Goal: Task Accomplishment & Management: Use online tool/utility

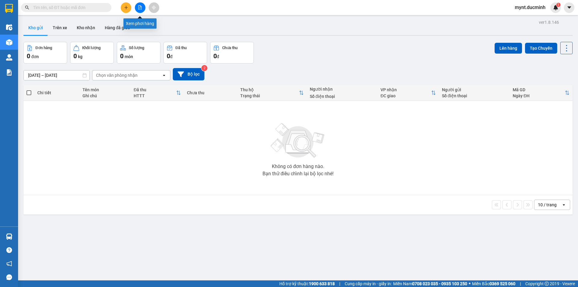
click at [138, 6] on icon "file-add" at bounding box center [139, 7] width 3 height 4
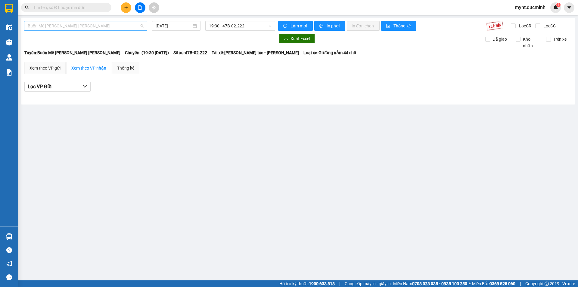
click at [79, 26] on span "Buôn Mê [PERSON_NAME] [PERSON_NAME]" at bounding box center [86, 25] width 116 height 9
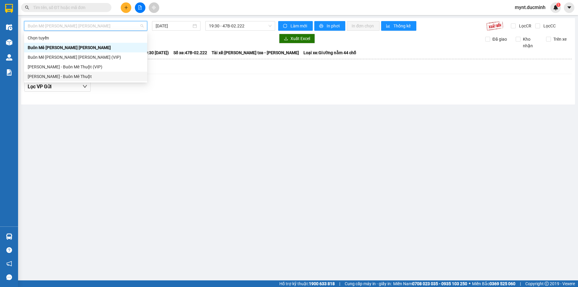
click at [49, 76] on div "[PERSON_NAME] - Buôn Mê Thuột" at bounding box center [86, 76] width 116 height 7
type input "[DATE]"
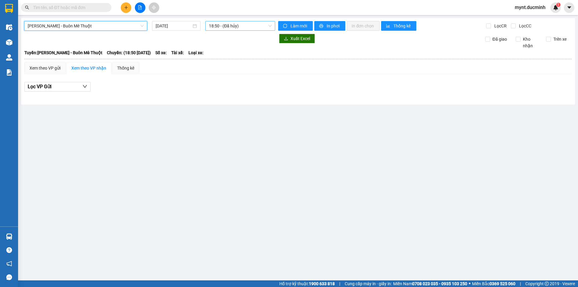
click at [230, 26] on span "18:50 - (Đã hủy)" at bounding box center [240, 25] width 63 height 9
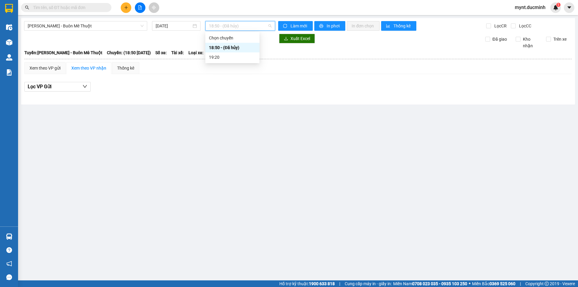
click at [232, 45] on div "18:50 - (Đã hủy)" at bounding box center [232, 47] width 47 height 7
click at [230, 26] on span "18:50 - (Đã hủy)" at bounding box center [240, 25] width 63 height 9
click at [224, 37] on div "Chọn chuyến" at bounding box center [232, 38] width 47 height 7
click at [229, 26] on span "18:50 - (Đã hủy)" at bounding box center [240, 25] width 63 height 9
click at [224, 37] on div "Chọn chuyến" at bounding box center [232, 38] width 47 height 7
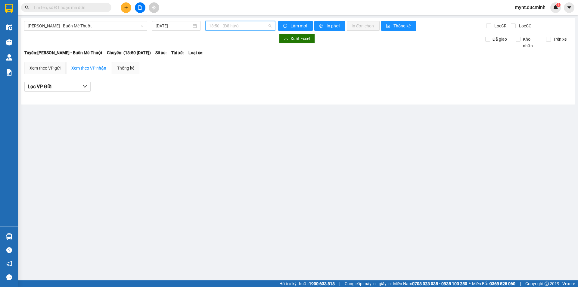
click at [227, 26] on span "18:50 - (Đã hủy)" at bounding box center [240, 25] width 63 height 9
click at [231, 46] on div "18:50 - (Đã hủy)" at bounding box center [232, 47] width 47 height 7
click at [227, 26] on span "18:50 - (Đã hủy)" at bounding box center [240, 25] width 63 height 9
click at [218, 58] on div "19:20" at bounding box center [232, 57] width 47 height 7
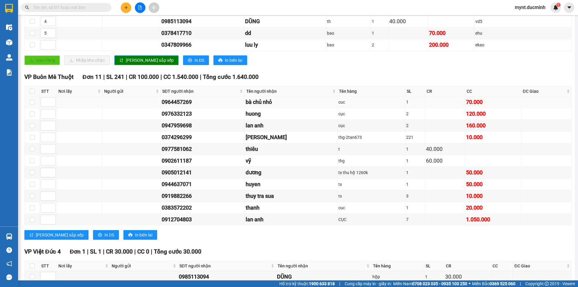
scroll to position [184, 0]
